Goal: Transaction & Acquisition: Obtain resource

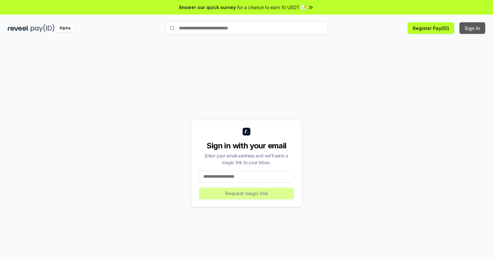
click at [472, 28] on button "Sign In" at bounding box center [472, 28] width 26 height 12
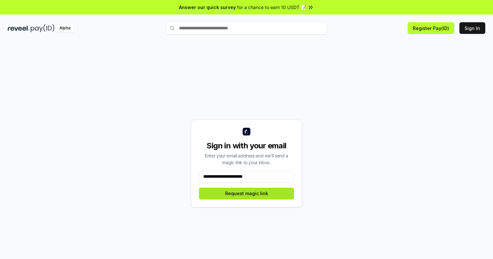
type input "**********"
click at [246, 193] on button "Request magic link" at bounding box center [246, 194] width 95 height 12
